Goal: Task Accomplishment & Management: Complete application form

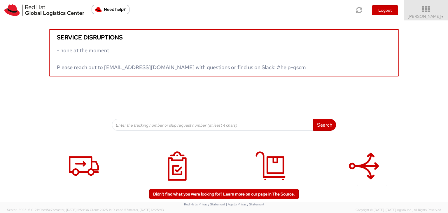
click at [431, 16] on span "[PERSON_NAME] ▼" at bounding box center [425, 16] width 36 height 5
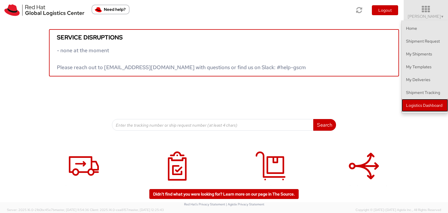
click at [434, 108] on link "Logistics Dashboard" at bounding box center [424, 105] width 46 height 13
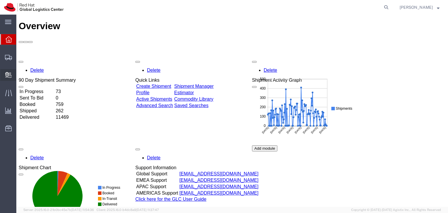
click at [0, 0] on span "Create Delivery" at bounding box center [0, 0] width 0 height 0
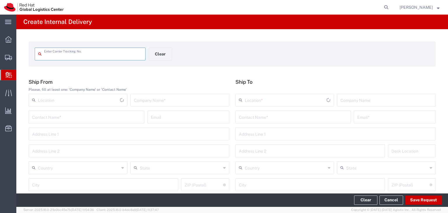
click at [82, 55] on input "text" at bounding box center [93, 53] width 98 height 10
type input "1195267471670002210200391982557835"
click at [151, 98] on input "text" at bounding box center [180, 99] width 92 height 10
type input "Red Hat - RHUG"
click at [101, 118] on input "text" at bounding box center [86, 116] width 109 height 10
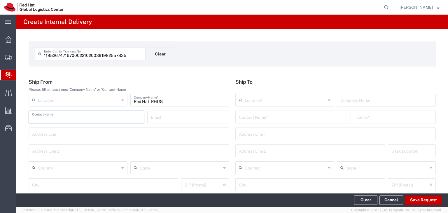
click at [313, 121] on input "text" at bounding box center [293, 116] width 109 height 10
type input "Adam Levin"
click at [301, 100] on input "text" at bounding box center [284, 99] width 81 height 10
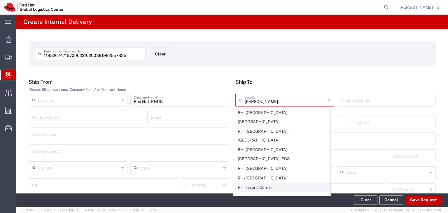
click at [269, 183] on span "RH - Tysons Corner" at bounding box center [281, 187] width 96 height 9
type input "RH - Tysons Corner"
type input "Red Hat, Inc."
type input "1600 International Drive"
type input "Suite 800"
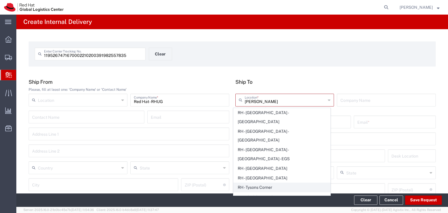
type input "United States"
type input "MCLEAN"
type input "22102"
type input "703-748-2201"
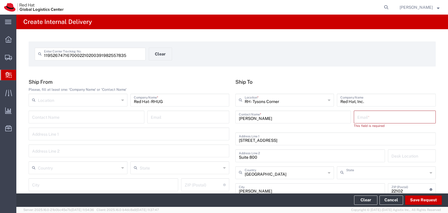
type input "Virginia"
click at [279, 119] on input "Adam Levin" at bounding box center [293, 116] width 109 height 10
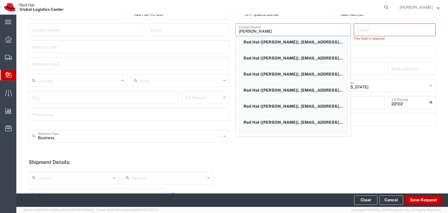
scroll to position [87, 0]
type input "Adam"
click at [269, 125] on p "Red Hat (Adam Levin), alevin@redhat.com" at bounding box center [293, 121] width 108 height 7
type input "Red Hat"
type input "Adam Levin"
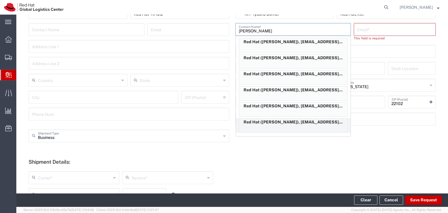
type input "alevin@redhat.com"
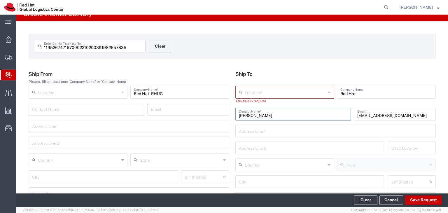
scroll to position [0, 0]
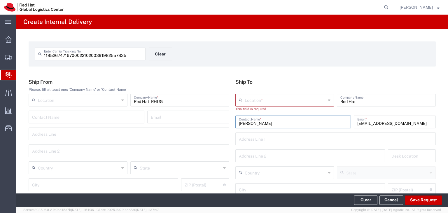
click at [284, 101] on input "text" at bounding box center [284, 99] width 81 height 10
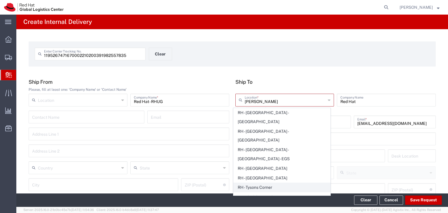
click at [275, 183] on span "RH - Tysons Corner" at bounding box center [281, 187] width 96 height 9
type input "RH - Tysons Corner"
type input "Red Hat, Inc."
type input "1600 International Drive"
type input "Suite 800"
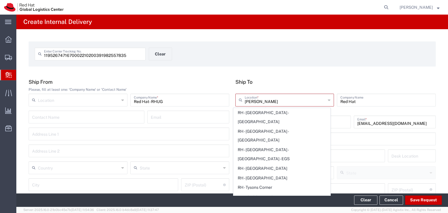
type input "United States"
type input "MCLEAN"
type input "22102"
type input "703-748-2201"
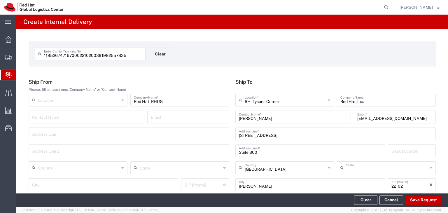
type input "Virginia"
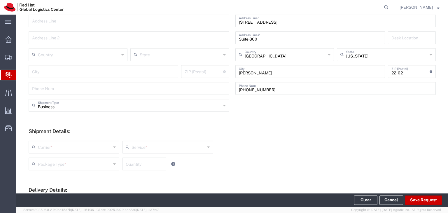
scroll to position [117, 0]
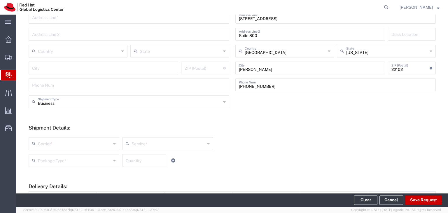
drag, startPoint x: 115, startPoint y: 144, endPoint x: 104, endPoint y: 146, distance: 11.9
click at [115, 144] on div "Carrier *" at bounding box center [74, 143] width 91 height 13
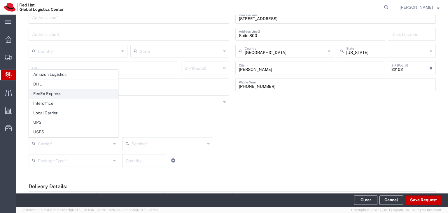
click at [52, 94] on span "FedEx Express" at bounding box center [73, 93] width 89 height 9
type input "FedEx Express"
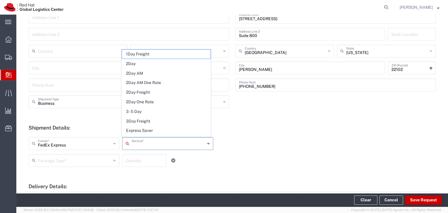
drag, startPoint x: 179, startPoint y: 146, endPoint x: 174, endPoint y: 145, distance: 5.7
click at [179, 146] on input "text" at bounding box center [167, 143] width 73 height 10
click at [138, 63] on span "2Day" at bounding box center [166, 63] width 89 height 9
type input "2Day"
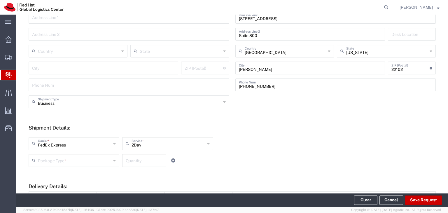
click at [76, 165] on input "text" at bounding box center [74, 160] width 73 height 10
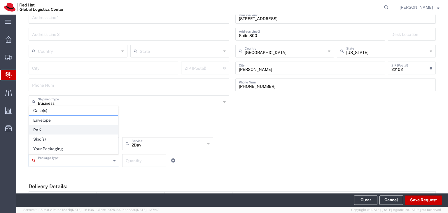
click at [37, 127] on span "PAK" at bounding box center [73, 129] width 89 height 9
type input "PAK"
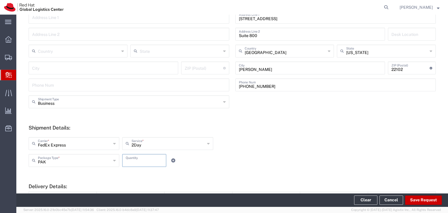
click at [147, 160] on input "number" at bounding box center [144, 160] width 37 height 10
type input "1"
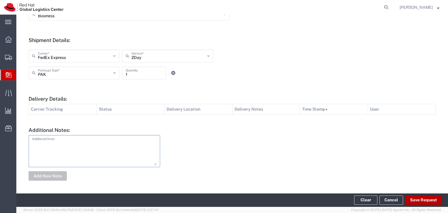
click at [431, 202] on button "Save Request" at bounding box center [423, 199] width 37 height 9
type input "United States"
type input "Raleigh"
type input "27601"
type input "North Carolina"
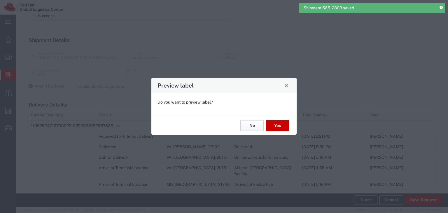
click at [248, 124] on button "No" at bounding box center [251, 125] width 23 height 11
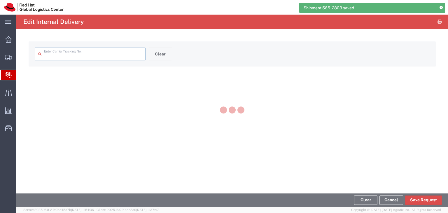
type input "1195267471670002210200391982557835"
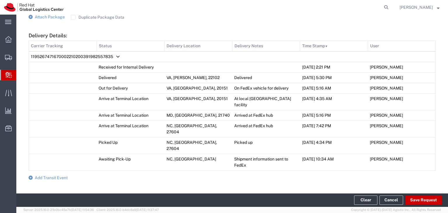
scroll to position [309, 0]
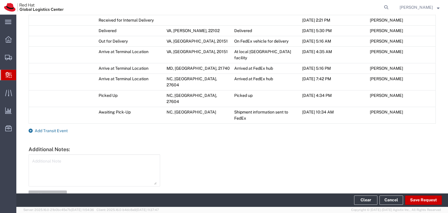
click at [65, 128] on span "Add Transit Event" at bounding box center [51, 130] width 33 height 5
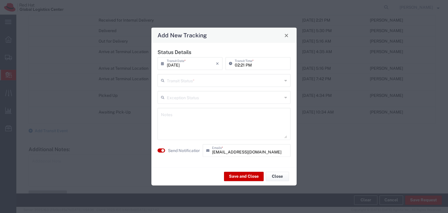
click at [191, 83] on input "text" at bounding box center [224, 80] width 115 height 10
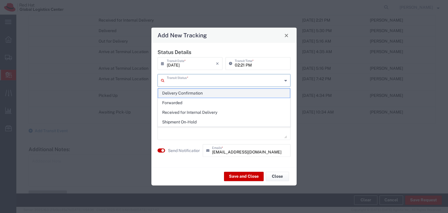
click at [186, 94] on span "Delivery Confirmation" at bounding box center [224, 93] width 132 height 9
type input "Delivery Confirmation"
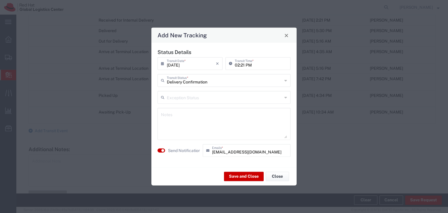
click at [192, 120] on textarea at bounding box center [224, 124] width 126 height 29
type textarea "Delivered and located in the postroom"
click at [255, 176] on button "Save and Close" at bounding box center [244, 175] width 40 height 9
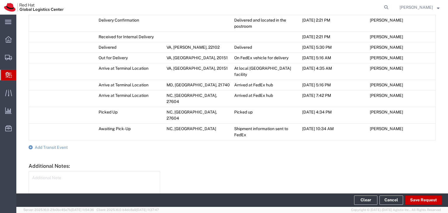
scroll to position [326, 0]
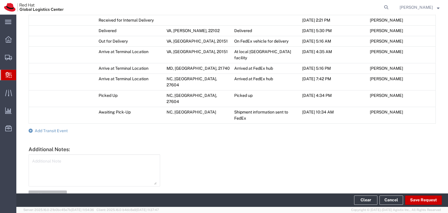
click at [0, 0] on span "Create Delivery" at bounding box center [0, 0] width 0 height 0
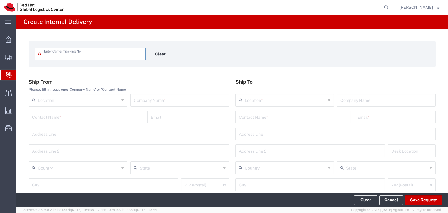
click at [72, 54] on input "text" at bounding box center [93, 53] width 98 height 10
type input "9622001900006329908300392042247271"
click at [184, 102] on input "text" at bounding box center [180, 99] width 92 height 10
type input "Red Hat"
click at [321, 119] on input "text" at bounding box center [293, 116] width 109 height 10
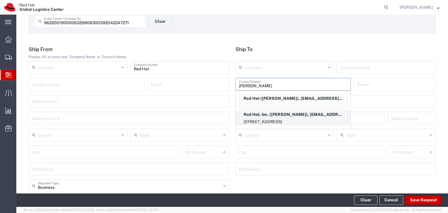
scroll to position [29, 0]
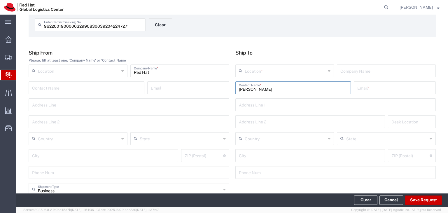
type input "Brad Scalio"
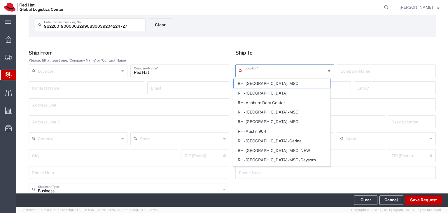
click at [289, 70] on input "text" at bounding box center [284, 70] width 81 height 10
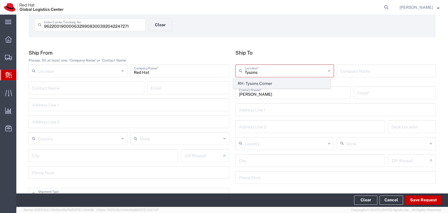
click at [293, 85] on span "RH - Tysons Corner" at bounding box center [281, 83] width 96 height 9
type input "RH - Tysons Corner"
type input "Red Hat, Inc."
type input "1600 International Drive"
type input "Suite 800"
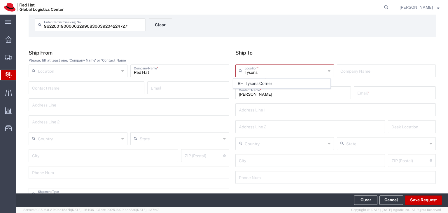
type input "United States"
type input "MCLEAN"
type input "22102"
type input "703-748-2201"
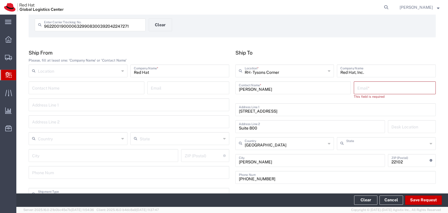
type input "Virginia"
click at [372, 88] on input "text" at bounding box center [394, 87] width 75 height 10
paste input "bscalio@redhat.com"
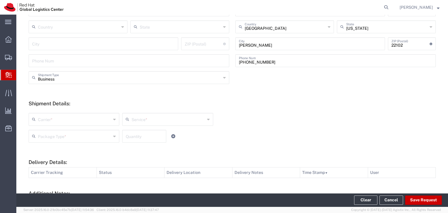
scroll to position [146, 0]
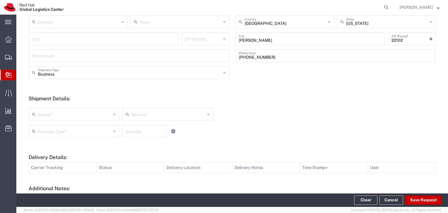
type input "bscalio@redhat.com"
click at [100, 114] on input "text" at bounding box center [74, 114] width 73 height 10
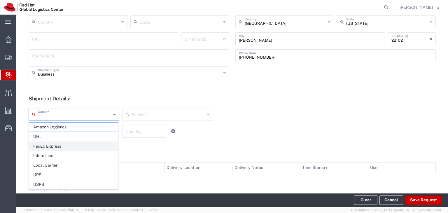
click at [67, 146] on span "FedEx Express" at bounding box center [73, 146] width 89 height 9
type input "FedEx Express"
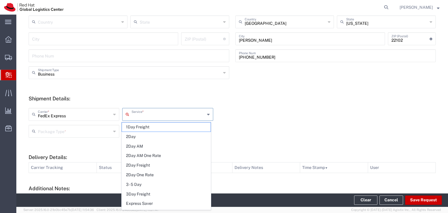
click at [152, 116] on input "text" at bounding box center [167, 114] width 73 height 10
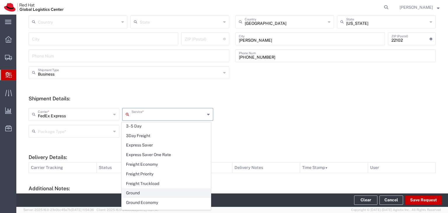
click at [138, 193] on span "Ground" at bounding box center [166, 192] width 89 height 9
type input "Ground"
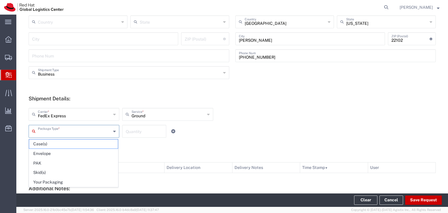
click at [97, 132] on input "text" at bounding box center [74, 131] width 73 height 10
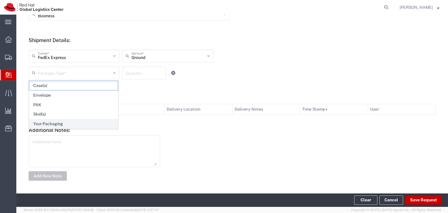
click at [75, 124] on span "Your Packaging" at bounding box center [73, 123] width 89 height 9
type input "Your Packaging"
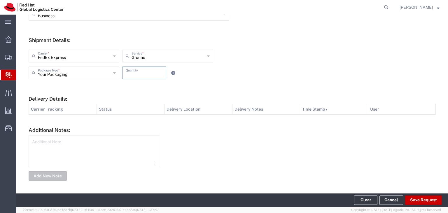
click at [137, 73] on input "number" at bounding box center [144, 72] width 37 height 10
type input "1"
click at [420, 202] on button "Save Request" at bounding box center [423, 199] width 37 height 9
type input "United States"
type input "RALEIGH"
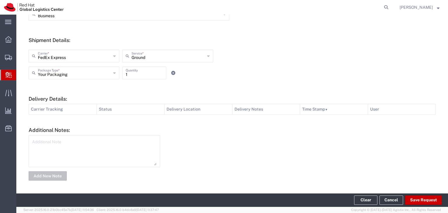
type input "27601"
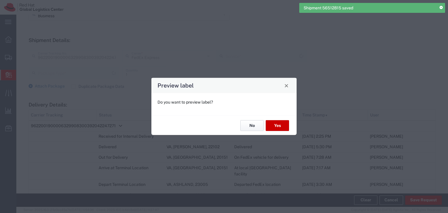
type input "Your Packaging"
type input "Ground"
type input "North Carolina"
click at [248, 127] on button "No" at bounding box center [251, 125] width 23 height 11
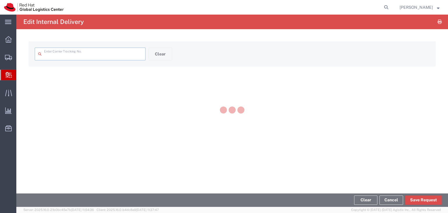
type input "9622001900006329908300392042247271"
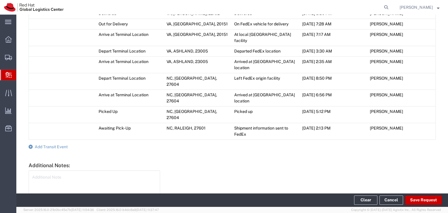
scroll to position [330, 0]
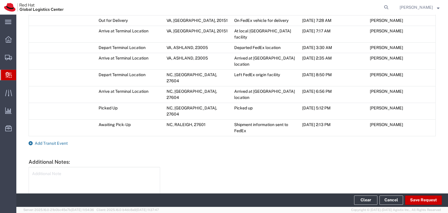
click at [61, 141] on span "Add Transit Event" at bounding box center [51, 143] width 33 height 5
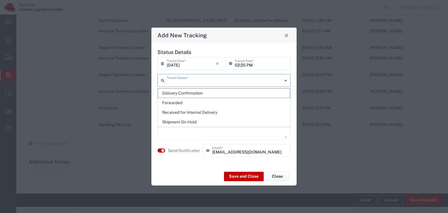
click at [184, 81] on input "text" at bounding box center [224, 80] width 115 height 10
drag, startPoint x: 179, startPoint y: 94, endPoint x: 178, endPoint y: 97, distance: 3.4
click at [179, 94] on span "Delivery Confirmation" at bounding box center [224, 93] width 132 height 9
type input "Delivery Confirmation"
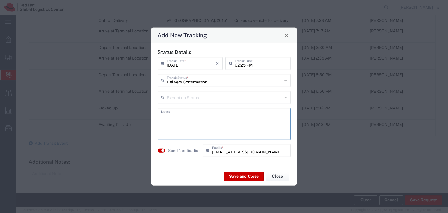
drag, startPoint x: 195, startPoint y: 121, endPoint x: 214, endPoint y: 122, distance: 18.4
click at [196, 121] on textarea at bounding box center [224, 124] width 126 height 29
type textarea "Delivered and located mailroom"
click at [234, 178] on button "Save and Close" at bounding box center [244, 175] width 40 height 9
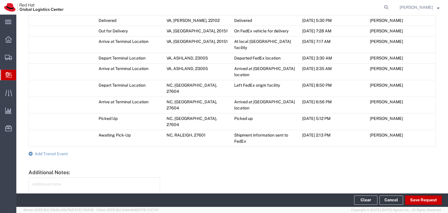
scroll to position [340, 0]
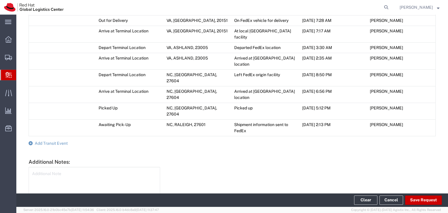
click at [0, 0] on span "Create Delivery" at bounding box center [0, 0] width 0 height 0
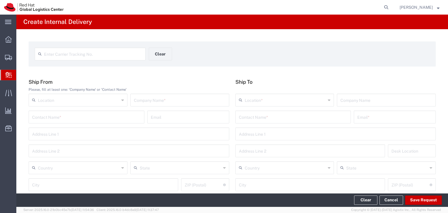
drag, startPoint x: 55, startPoint y: 77, endPoint x: 76, endPoint y: 61, distance: 26.4
click at [76, 61] on div "Enter Carrier Tracking No. Clear" at bounding box center [149, 55] width 234 height 17
click at [64, 54] on input "text" at bounding box center [93, 53] width 98 height 10
type input "1195267462590002210200391127634496"
click at [152, 102] on input "text" at bounding box center [180, 99] width 92 height 10
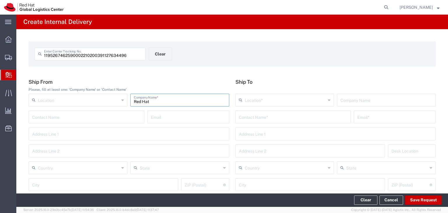
type input "Red Hat"
click at [277, 121] on input "text" at bounding box center [293, 116] width 109 height 10
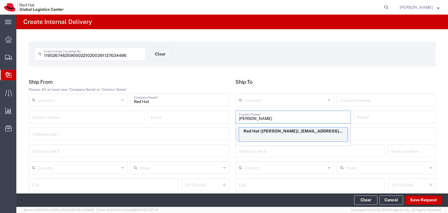
type input "Kellie"
click at [259, 134] on p "Red Hat (Kellie Lee), kelllee@redhat.com" at bounding box center [293, 130] width 108 height 7
type input "Red Hat"
type input "Kellie Lee"
type input "kelllee@redhat.com"
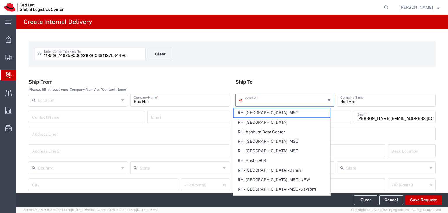
click at [260, 101] on input "text" at bounding box center [284, 99] width 81 height 10
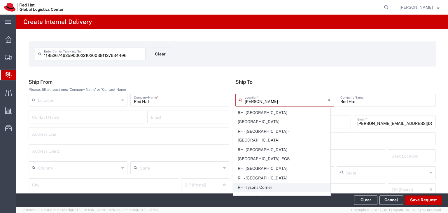
click at [249, 183] on span "RH - Tysons Corner" at bounding box center [281, 187] width 96 height 9
type input "RH - Tysons Corner"
type input "Red Hat, Inc."
type input "1600 International Drive"
type input "Suite 800"
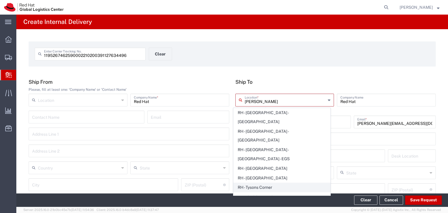
type input "United States"
type input "MCLEAN"
type input "22102"
type input "703-748-2201"
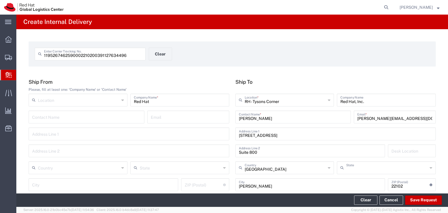
type input "Virginia"
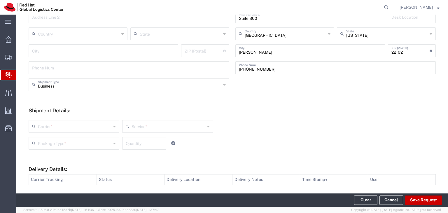
scroll to position [175, 0]
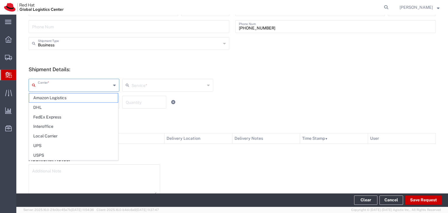
click at [76, 87] on input "text" at bounding box center [74, 85] width 73 height 10
drag, startPoint x: 55, startPoint y: 117, endPoint x: 82, endPoint y: 111, distance: 27.4
click at [55, 117] on span "FedEx Express" at bounding box center [73, 116] width 89 height 9
type input "FedEx Express"
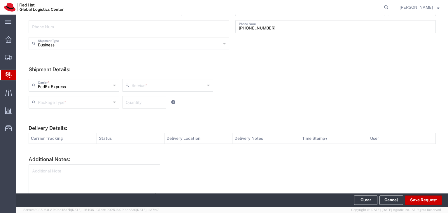
click at [156, 85] on input "text" at bounding box center [167, 85] width 73 height 10
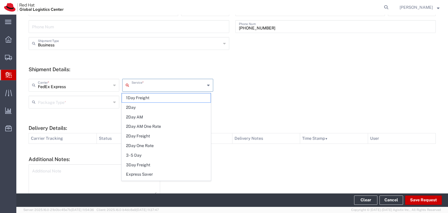
click at [131, 108] on span "2Day" at bounding box center [166, 107] width 89 height 9
type input "2Day"
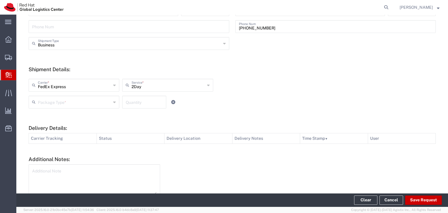
click at [97, 103] on input "text" at bounding box center [74, 101] width 73 height 10
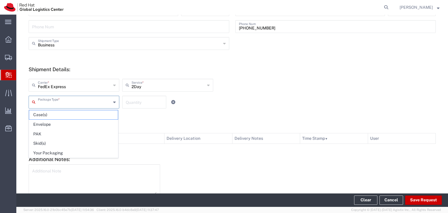
drag, startPoint x: 76, startPoint y: 153, endPoint x: 89, endPoint y: 145, distance: 15.7
click at [76, 153] on span "Your Packaging" at bounding box center [73, 152] width 89 height 9
type input "Your Packaging"
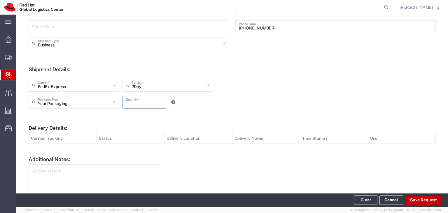
click at [140, 103] on input "number" at bounding box center [144, 101] width 37 height 10
type input "1"
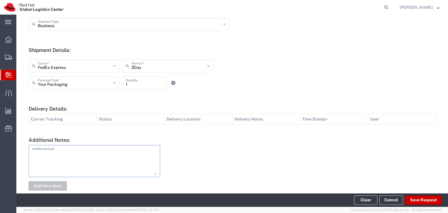
scroll to position [204, 0]
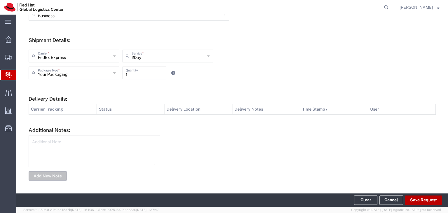
click at [414, 200] on button "Save Request" at bounding box center [423, 199] width 37 height 9
type input "United States"
type input "RALEIGH"
type input "27601"
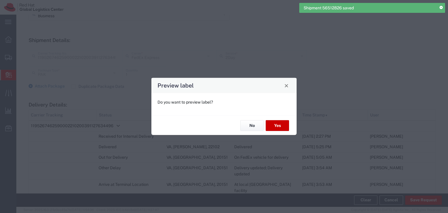
type input "North Carolina"
click at [247, 123] on button "No" at bounding box center [251, 125] width 23 height 11
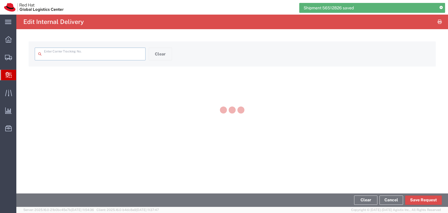
type input "1195267462590002210200391127634496"
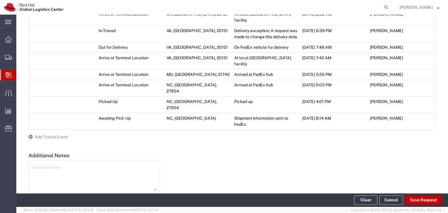
scroll to position [369, 0]
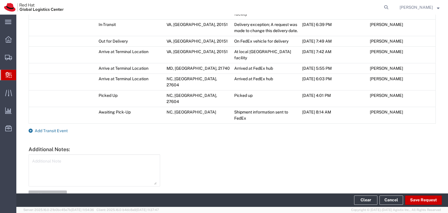
click at [54, 128] on span "Add Transit Event" at bounding box center [51, 130] width 33 height 5
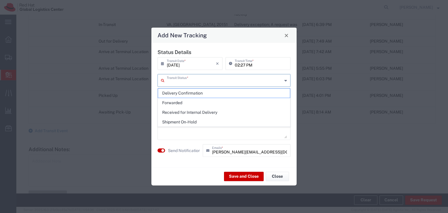
click at [237, 80] on input "text" at bounding box center [224, 80] width 115 height 10
click at [215, 94] on span "Delivery Confirmation" at bounding box center [224, 93] width 132 height 9
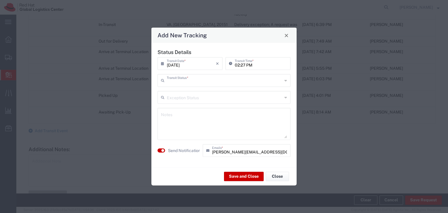
type input "Delivery Confirmation"
click at [235, 120] on textarea at bounding box center [224, 124] width 126 height 29
type textarea "Delivered and located in the mailroom"
click at [246, 177] on button "Save and Close" at bounding box center [244, 175] width 40 height 9
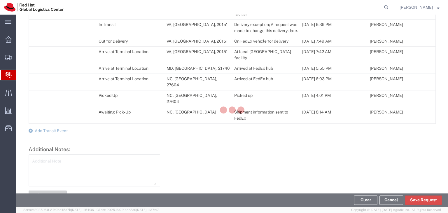
scroll to position [386, 0]
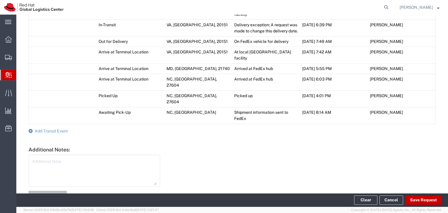
click at [0, 0] on span "Create Delivery" at bounding box center [0, 0] width 0 height 0
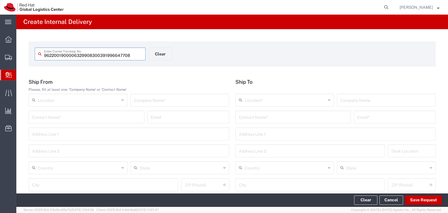
type input "9622001900006329908300391996647708"
click at [195, 99] on input "text" at bounding box center [180, 99] width 92 height 10
type input "Red Hat"
click at [273, 118] on input "text" at bounding box center [293, 116] width 109 height 10
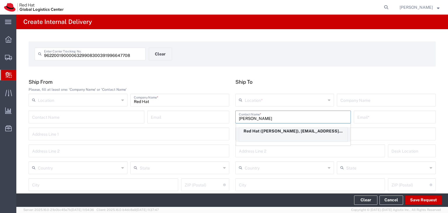
type input "Kellie"
click at [295, 135] on div "Red Hat (Kellie Lee), kelllee@redhat.com" at bounding box center [293, 134] width 109 height 15
type input "Red Hat"
type input "Kellie Lee"
type input "kelllee@redhat.com"
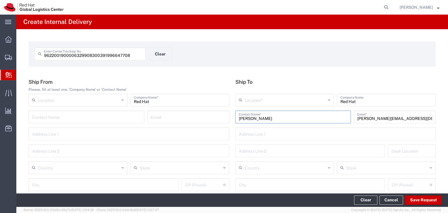
click at [279, 101] on input "text" at bounding box center [284, 99] width 81 height 10
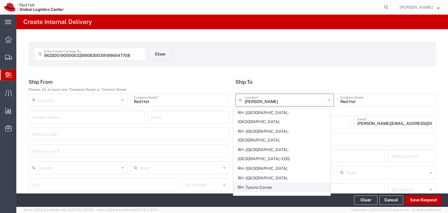
click at [273, 183] on span "RH - Tysons Corner" at bounding box center [281, 187] width 96 height 9
type input "RH - Tysons Corner"
type input "Red Hat, Inc."
type input "1600 International Drive"
type input "Suite 800"
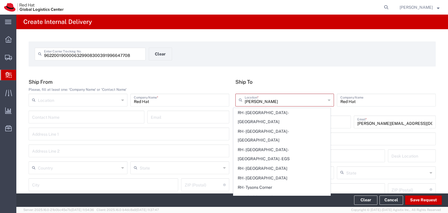
type input "United States"
type input "MCLEAN"
type input "22102"
type input "703-748-2201"
type input "Virginia"
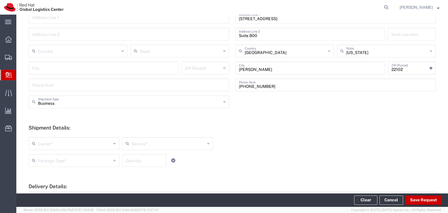
scroll to position [146, 0]
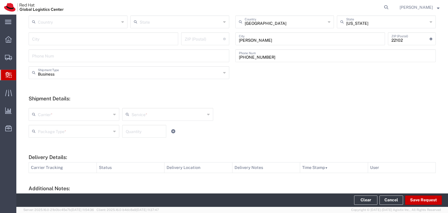
click at [78, 117] on input "text" at bounding box center [74, 114] width 73 height 10
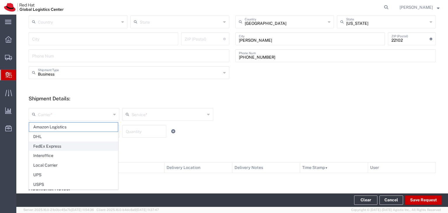
click at [66, 146] on span "FedEx Express" at bounding box center [73, 146] width 89 height 9
type input "FedEx Express"
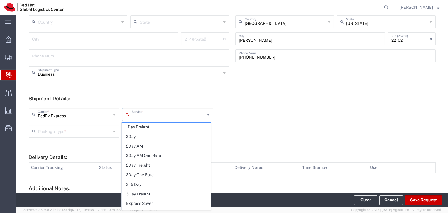
click at [163, 115] on input "text" at bounding box center [167, 114] width 73 height 10
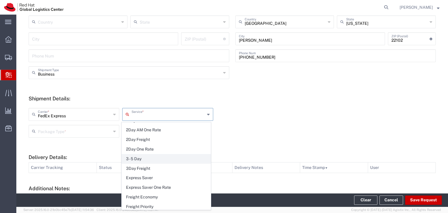
scroll to position [58, 0]
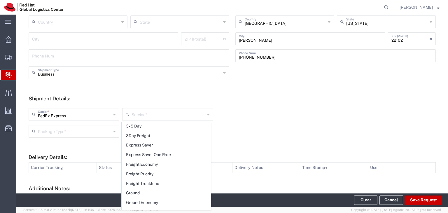
drag, startPoint x: 150, startPoint y: 194, endPoint x: 150, endPoint y: 190, distance: 3.5
click at [150, 193] on span "Ground" at bounding box center [166, 192] width 89 height 9
type input "Ground"
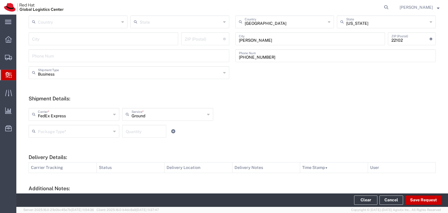
click at [77, 132] on input "text" at bounding box center [74, 131] width 73 height 10
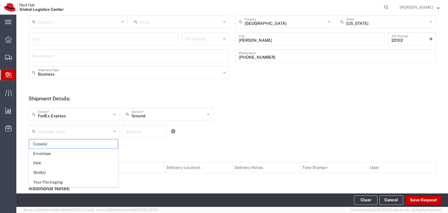
drag, startPoint x: 96, startPoint y: 182, endPoint x: 114, endPoint y: 172, distance: 21.1
click at [96, 182] on span "Your Packaging" at bounding box center [73, 181] width 89 height 9
type input "Your Packaging"
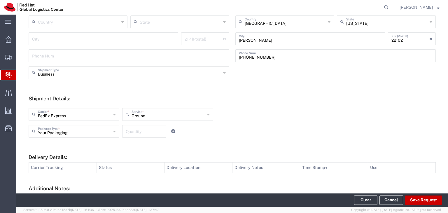
click at [152, 134] on input "number" at bounding box center [144, 131] width 37 height 10
type input "1"
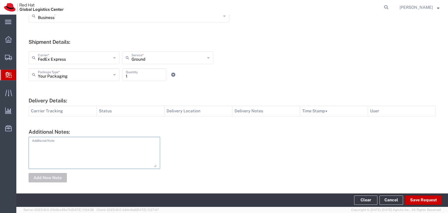
scroll to position [204, 0]
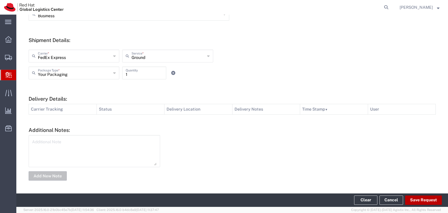
click at [424, 200] on button "Save Request" at bounding box center [423, 199] width 37 height 9
type input "United States"
type input "RALEIGH"
type input "27601"
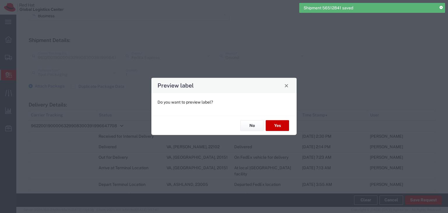
type input "North Carolina"
click at [251, 124] on button "No" at bounding box center [251, 125] width 23 height 11
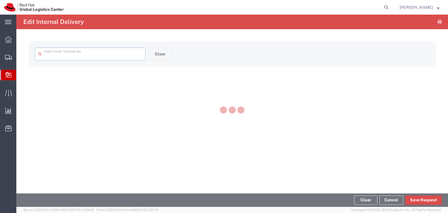
type input "9622001900006329908300391996647708"
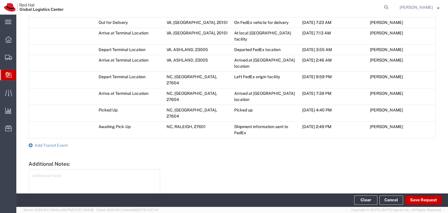
scroll to position [330, 0]
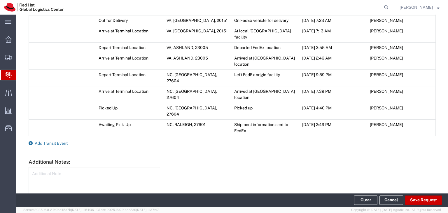
click at [54, 141] on span "Add Transit Event" at bounding box center [51, 143] width 33 height 5
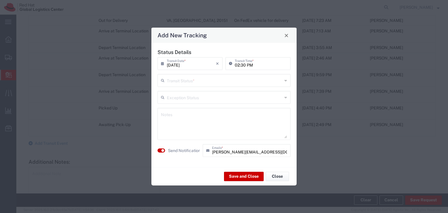
click at [229, 82] on input "text" at bounding box center [224, 80] width 115 height 10
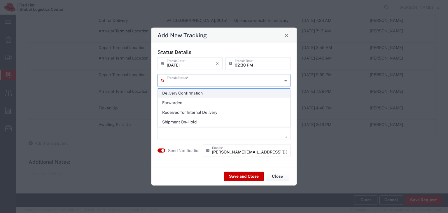
click at [198, 93] on span "Delivery Confirmation" at bounding box center [224, 93] width 132 height 9
type input "Delivery Confirmation"
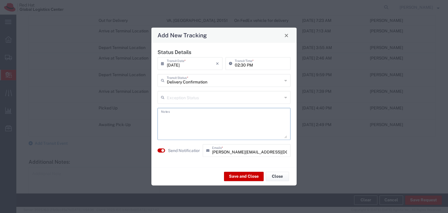
drag, startPoint x: 214, startPoint y: 131, endPoint x: 242, endPoint y: 126, distance: 28.9
click at [215, 131] on textarea at bounding box center [224, 124] width 126 height 29
type textarea "Delivered and located in the postroom"
click at [253, 179] on button "Save and Close" at bounding box center [244, 175] width 40 height 9
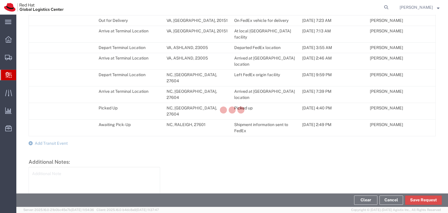
scroll to position [346, 0]
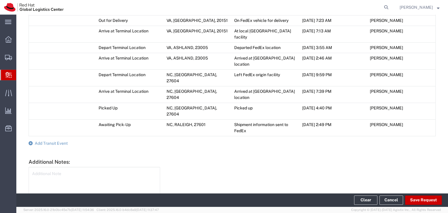
click at [0, 0] on span "Create Delivery" at bounding box center [0, 0] width 0 height 0
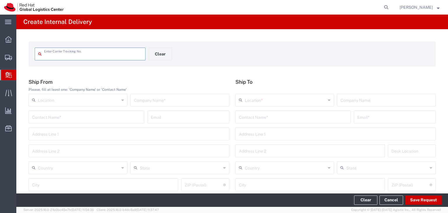
click at [48, 53] on input "text" at bounding box center [93, 53] width 98 height 10
type input "9622001900006329908300391996644466"
click at [183, 101] on input "text" at bounding box center [180, 99] width 92 height 10
type input "Red Hat"
click at [105, 118] on input "text" at bounding box center [86, 116] width 109 height 10
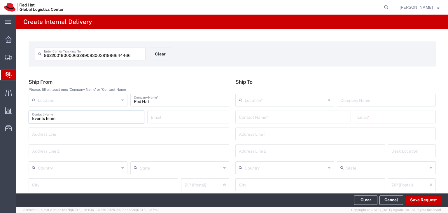
type input "Events team"
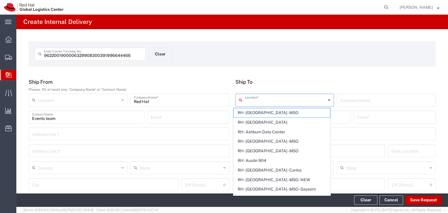
click at [285, 101] on input "text" at bounding box center [284, 99] width 81 height 10
click at [316, 78] on div "9622001900006329908300391996644466 Enter Carrier Tracking No. Clear Ship From P…" at bounding box center [231, 213] width 431 height 369
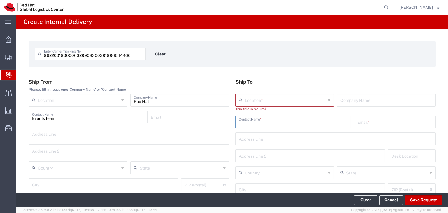
click at [288, 122] on input "text" at bounding box center [293, 121] width 109 height 10
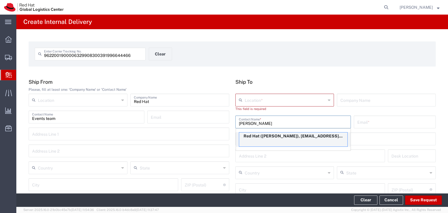
type input "kellie"
click at [311, 142] on div "Red Hat (Kellie Lee), kelllee@redhat.com" at bounding box center [293, 139] width 109 height 15
type input "Red Hat"
type input "Kellie Lee"
type input "kelllee@redhat.com"
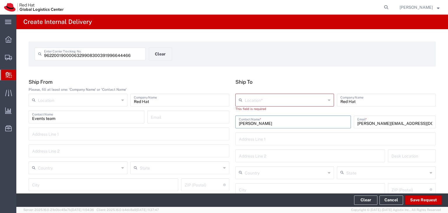
click at [285, 101] on input "text" at bounding box center [284, 99] width 81 height 10
click at [281, 114] on span "RH - Tysons Corner" at bounding box center [281, 112] width 96 height 9
type input "RH - Tysons Corner"
type input "Red Hat, Inc."
type input "1600 International Drive"
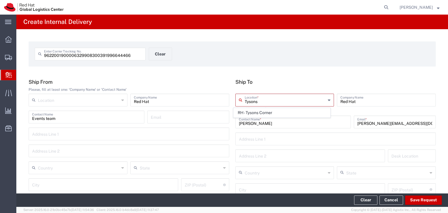
type input "Suite 800"
type input "United States"
type input "MCLEAN"
type input "22102"
type input "703-748-2201"
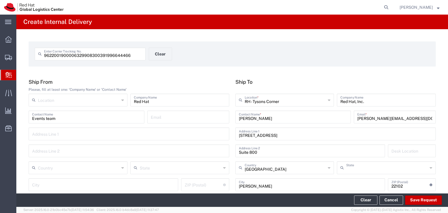
type input "Virginia"
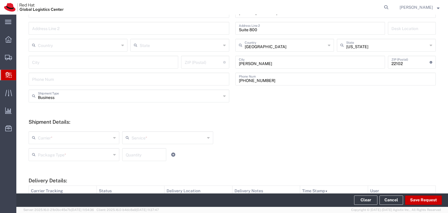
scroll to position [117, 0]
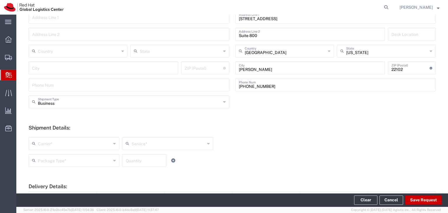
click at [82, 144] on input "text" at bounding box center [74, 143] width 73 height 10
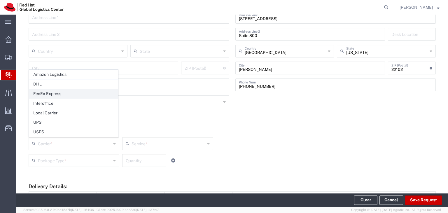
click at [44, 93] on span "FedEx Express" at bounding box center [73, 93] width 89 height 9
type input "FedEx Express"
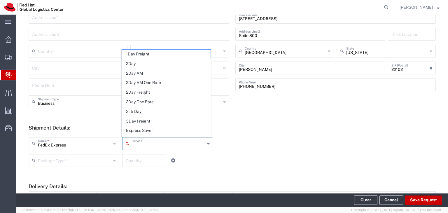
click at [180, 145] on input "text" at bounding box center [167, 143] width 73 height 10
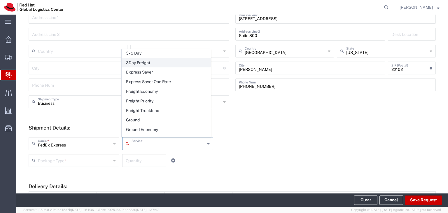
click at [148, 120] on span "Ground" at bounding box center [166, 119] width 89 height 9
type input "Ground"
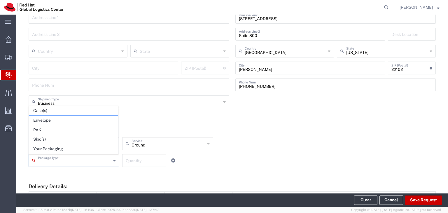
click at [88, 165] on input "text" at bounding box center [74, 160] width 73 height 10
drag, startPoint x: 62, startPoint y: 148, endPoint x: 112, endPoint y: 167, distance: 52.9
click at [65, 149] on span "Your Packaging" at bounding box center [73, 148] width 89 height 9
type input "Your Packaging"
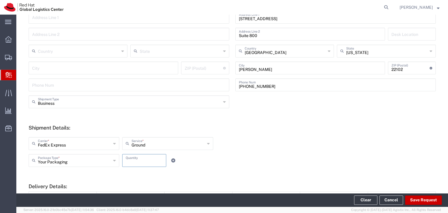
click at [146, 161] on input "number" at bounding box center [144, 160] width 37 height 10
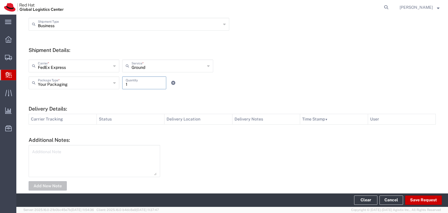
scroll to position [204, 0]
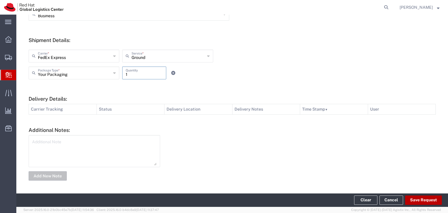
type input "1"
click at [427, 200] on button "Save Request" at bounding box center [423, 199] width 37 height 9
type input "United States"
type input "RALEIGH"
type input "27601"
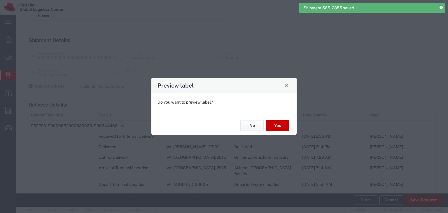
type input "North Carolina"
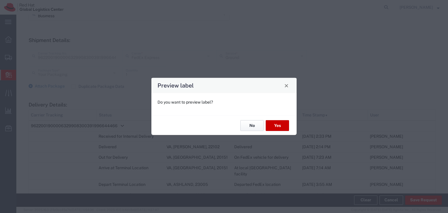
click at [248, 125] on button "No" at bounding box center [251, 125] width 23 height 11
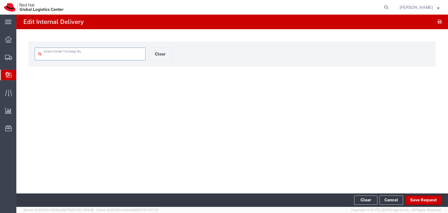
type input "9622001900006329908300391996644466"
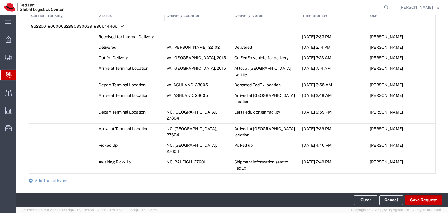
scroll to position [330, 0]
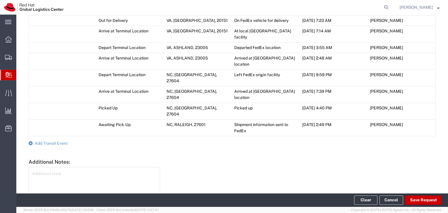
drag, startPoint x: 162, startPoint y: 126, endPoint x: 0, endPoint y: 101, distance: 164.2
drag, startPoint x: 0, startPoint y: 96, endPoint x: 10, endPoint y: 103, distance: 12.1
click at [5, 101] on ul "Overview Shipments Shipment Manager Create Shipment Create from Template Estima…" at bounding box center [8, 87] width 16 height 107
click at [45, 141] on span "Add Transit Event" at bounding box center [51, 143] width 33 height 5
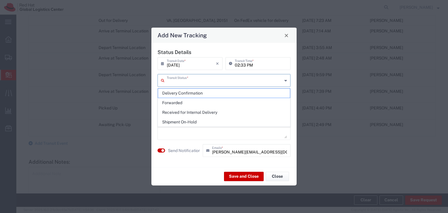
click at [187, 81] on input "text" at bounding box center [224, 80] width 115 height 10
click at [183, 94] on span "Delivery Confirmation" at bounding box center [224, 93] width 132 height 9
type input "Delivery Confirmation"
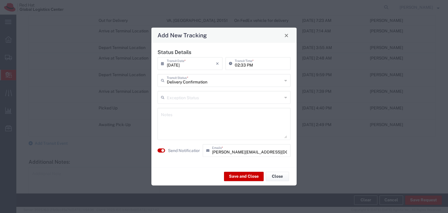
click at [191, 128] on textarea at bounding box center [224, 124] width 126 height 29
type textarea "Delivered and located in the mailroom"
click at [249, 177] on button "Save and Close" at bounding box center [244, 175] width 40 height 9
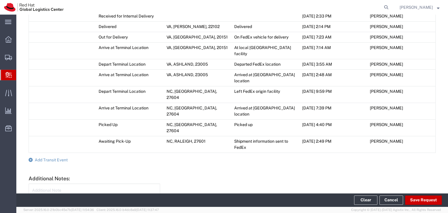
scroll to position [346, 0]
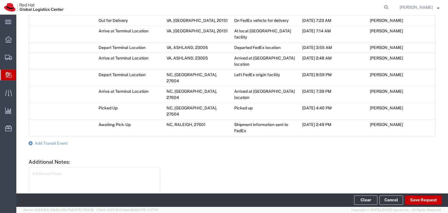
click at [0, 0] on span "Create Delivery" at bounding box center [0, 0] width 0 height 0
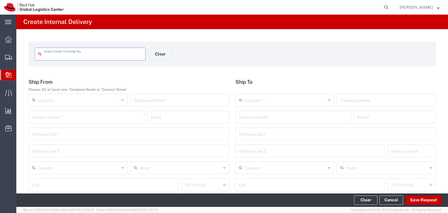
click at [105, 53] on input "text" at bounding box center [93, 53] width 98 height 10
type input "420221029405511206240406797334"
click at [168, 101] on input "text" at bounding box center [180, 99] width 92 height 10
type input "Name badges"
click at [253, 119] on input "text" at bounding box center [293, 116] width 109 height 10
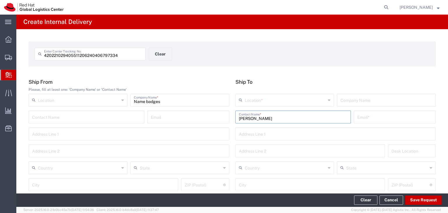
click at [270, 117] on input "Kellie Lee" at bounding box center [293, 116] width 109 height 10
type input "K"
click at [277, 103] on input "text" at bounding box center [284, 99] width 81 height 10
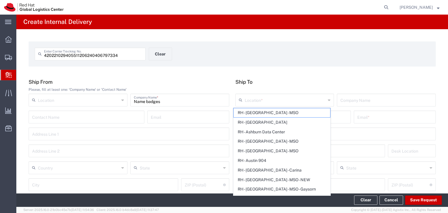
click at [362, 71] on div "420221029405511206240406797334 Enter Carrier Tracking No. Clear Ship From Pleas…" at bounding box center [231, 213] width 431 height 369
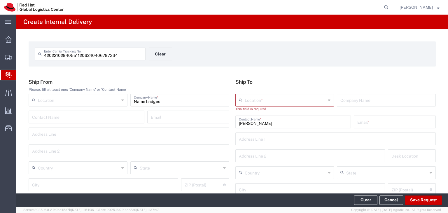
click at [283, 123] on input "Kellie Lee" at bounding box center [293, 121] width 109 height 10
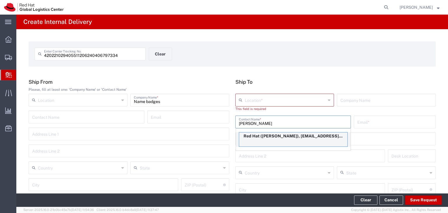
type input "Kellie"
click at [284, 138] on p "Red Hat (Kellie Lee), kelllee@redhat.com" at bounding box center [293, 135] width 108 height 7
type input "Red Hat"
type input "Kellie Lee"
type input "kelllee@redhat.com"
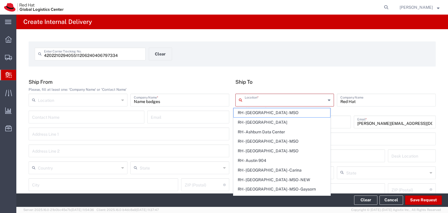
click at [270, 102] on input "text" at bounding box center [284, 99] width 81 height 10
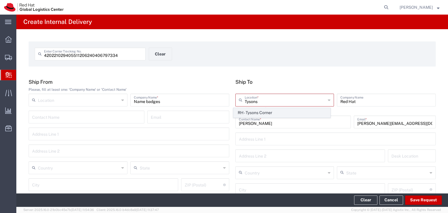
click at [268, 111] on span "RH - Tysons Corner" at bounding box center [281, 112] width 96 height 9
type input "RH - Tysons Corner"
type input "Red Hat, Inc."
type input "1600 International Drive"
type input "Suite 800"
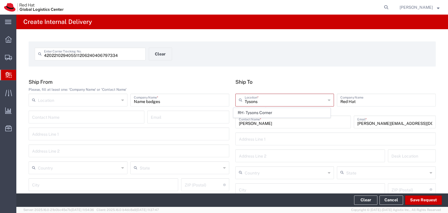
type input "United States"
type input "MCLEAN"
type input "22102"
type input "703-748-2201"
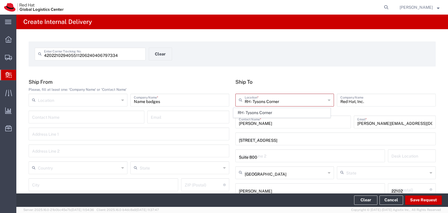
type input "Virginia"
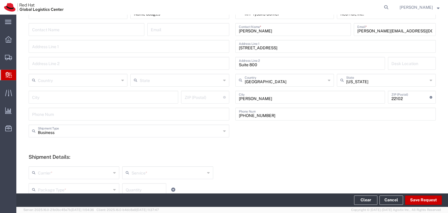
scroll to position [175, 0]
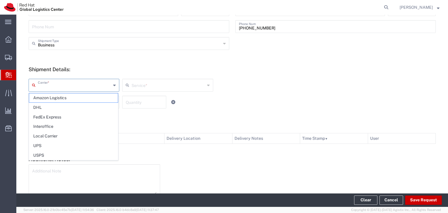
click at [90, 87] on input "text" at bounding box center [74, 85] width 73 height 10
click at [56, 154] on span "USPS" at bounding box center [73, 155] width 89 height 9
type input "USPS"
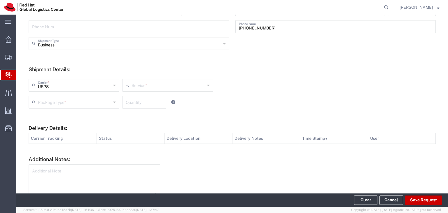
click at [150, 87] on input "text" at bounding box center [167, 85] width 73 height 10
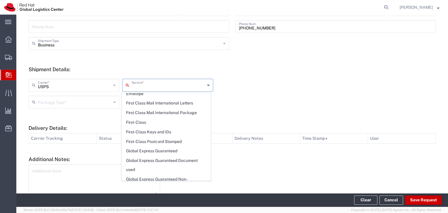
scroll to position [233, 0]
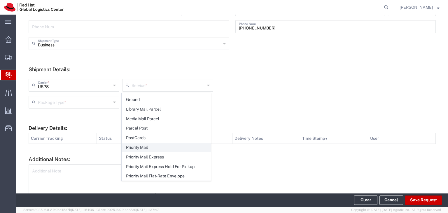
click at [151, 146] on span "Priority Mail" at bounding box center [166, 147] width 89 height 9
type input "Priority Mail"
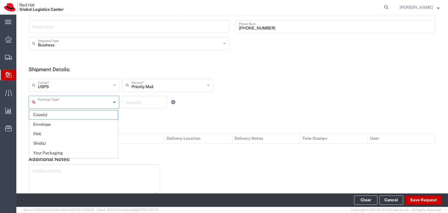
click at [96, 106] on input "text" at bounding box center [74, 101] width 73 height 10
drag, startPoint x: 74, startPoint y: 152, endPoint x: 81, endPoint y: 149, distance: 7.5
click at [77, 151] on span "Your Packaging" at bounding box center [73, 152] width 89 height 9
type input "Your Packaging"
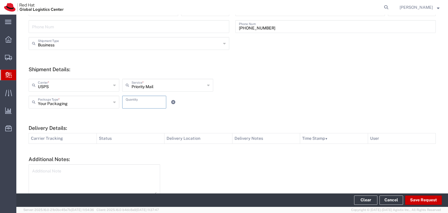
click at [144, 103] on input "number" at bounding box center [144, 101] width 37 height 10
type input "1"
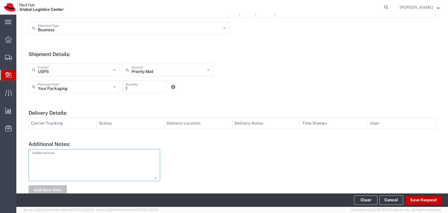
scroll to position [204, 0]
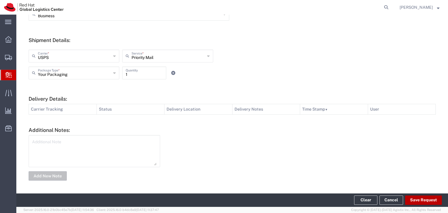
click at [423, 201] on button "Save Request" at bounding box center [423, 199] width 37 height 9
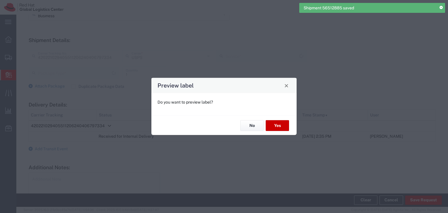
type input "Your Packaging"
type input "Priority Mail"
click at [249, 124] on button "No" at bounding box center [251, 125] width 23 height 11
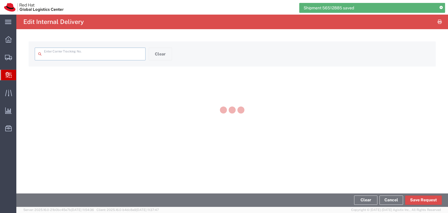
type input "420221029405511206240406797334"
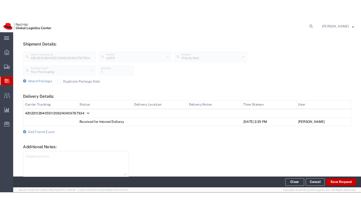
scroll to position [230, 0]
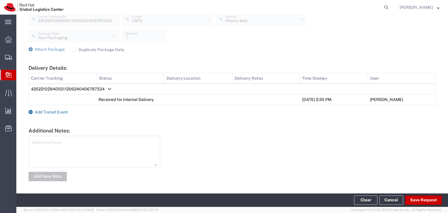
click at [58, 111] on span "Add Transit Event" at bounding box center [51, 112] width 33 height 5
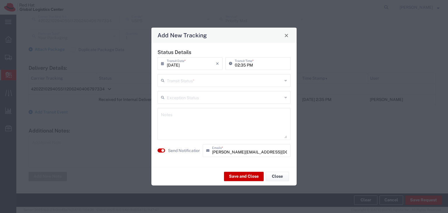
click at [233, 81] on input "text" at bounding box center [224, 80] width 115 height 10
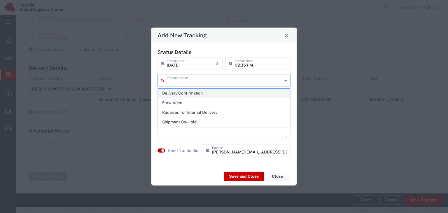
click at [196, 94] on span "Delivery Confirmation" at bounding box center [224, 93] width 132 height 9
type input "Delivery Confirmation"
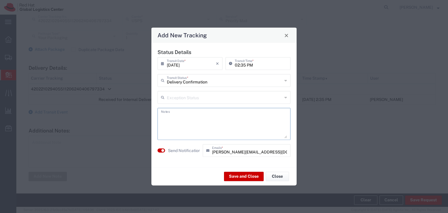
click at [216, 120] on textarea at bounding box center [224, 124] width 126 height 29
type textarea "Delivered and located on the 7th floor storage"
click at [245, 177] on button "Save and Close" at bounding box center [244, 175] width 40 height 9
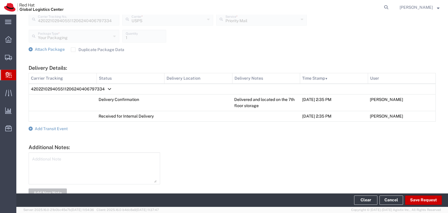
drag, startPoint x: 245, startPoint y: 177, endPoint x: 224, endPoint y: 47, distance: 131.7
click at [224, 47] on div "Attach Package Duplicate Package Data" at bounding box center [232, 50] width 407 height 6
